Goal: Entertainment & Leisure: Consume media (video, audio)

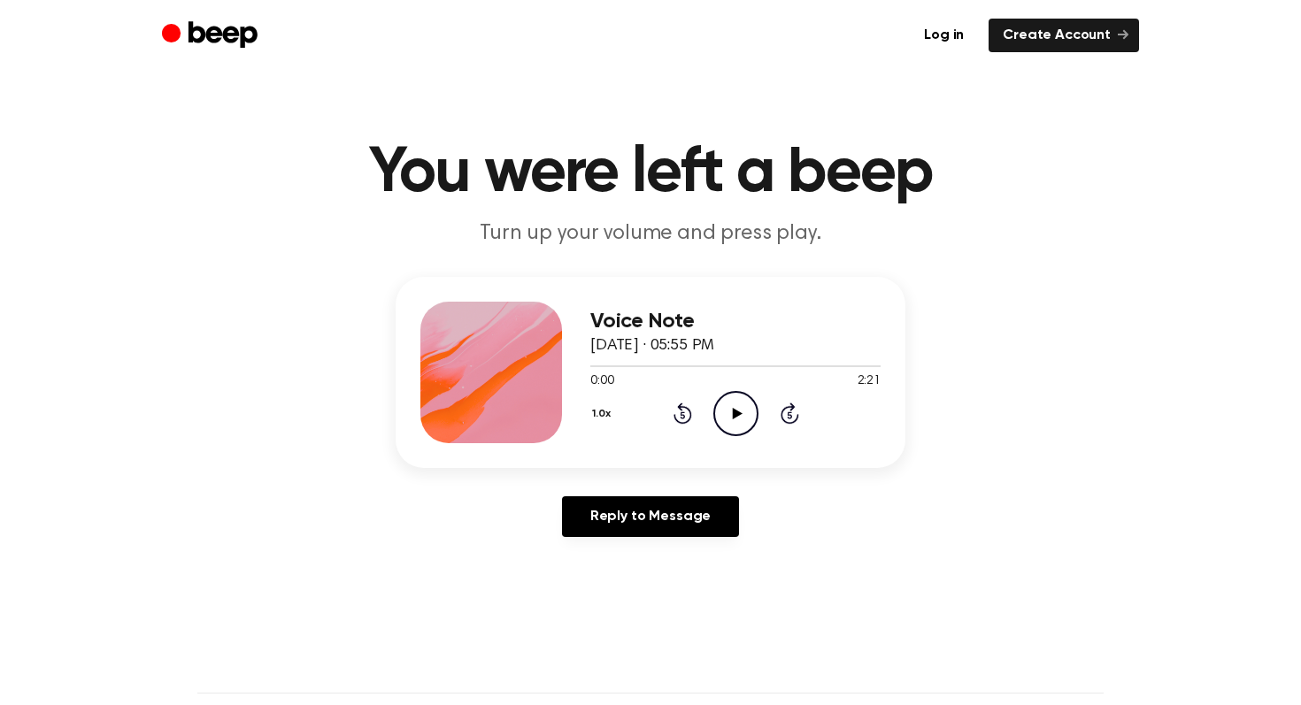
click at [734, 408] on icon "Play Audio" at bounding box center [735, 413] width 45 height 45
click at [667, 365] on div at bounding box center [644, 366] width 108 height 2
click at [719, 402] on icon "Play Audio" at bounding box center [735, 413] width 45 height 45
click at [718, 401] on circle at bounding box center [735, 413] width 43 height 43
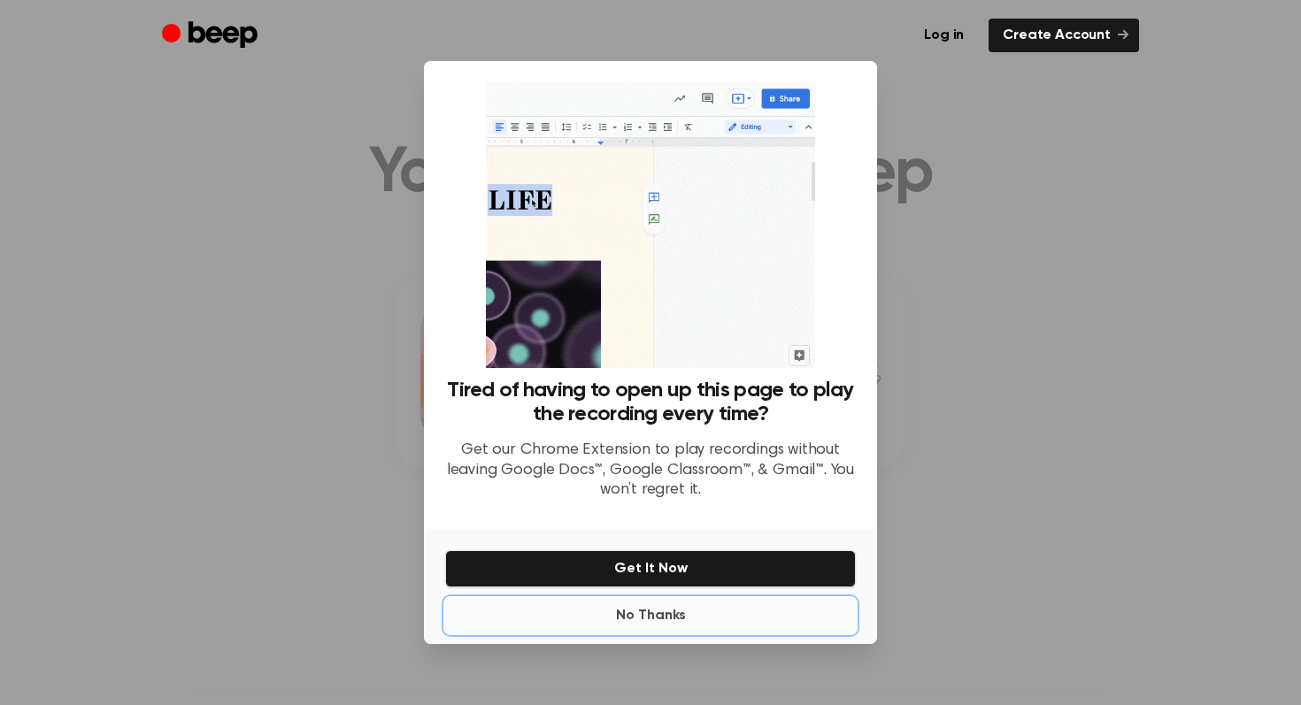
click at [657, 615] on button "No Thanks" at bounding box center [650, 615] width 411 height 35
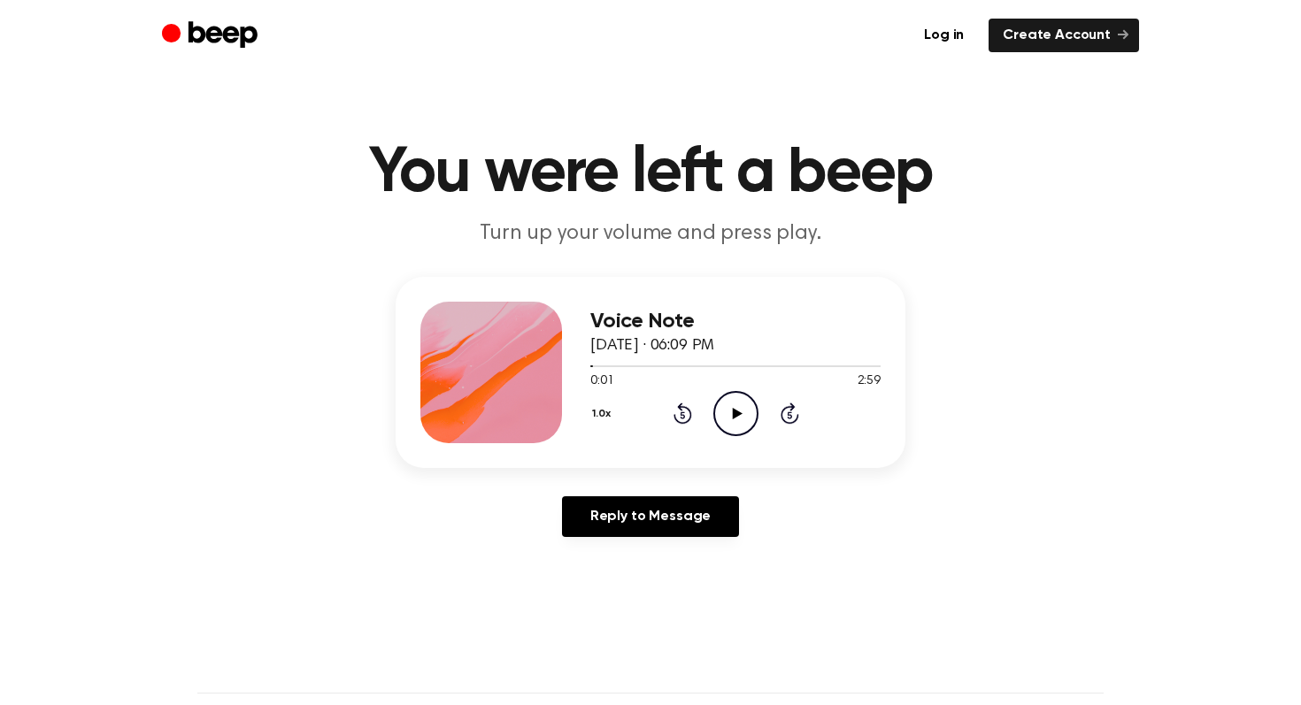
click at [744, 425] on icon "Play Audio" at bounding box center [735, 413] width 45 height 45
